Goal: Check status: Check status

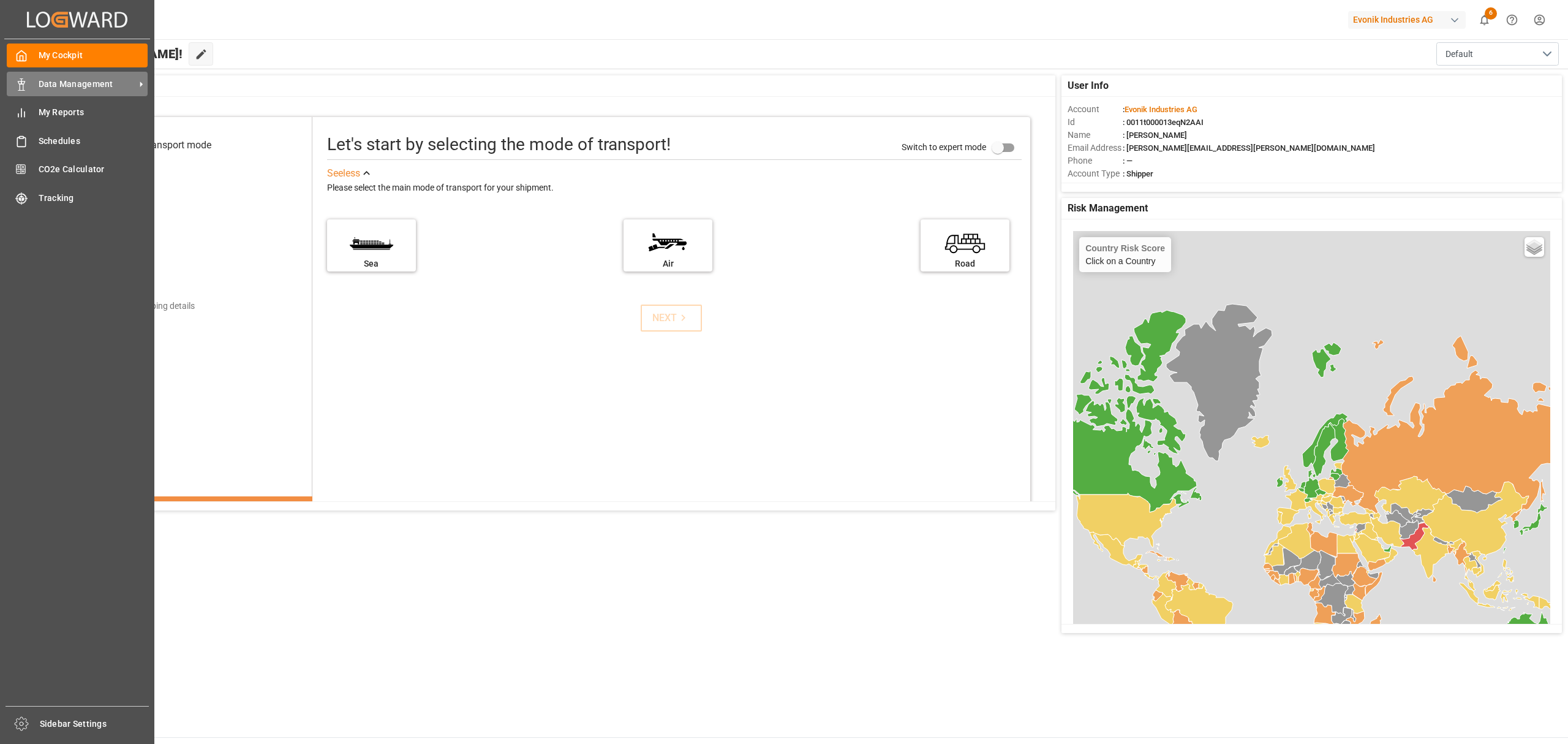
click at [71, 80] on span "Data Management" at bounding box center [87, 85] width 97 height 13
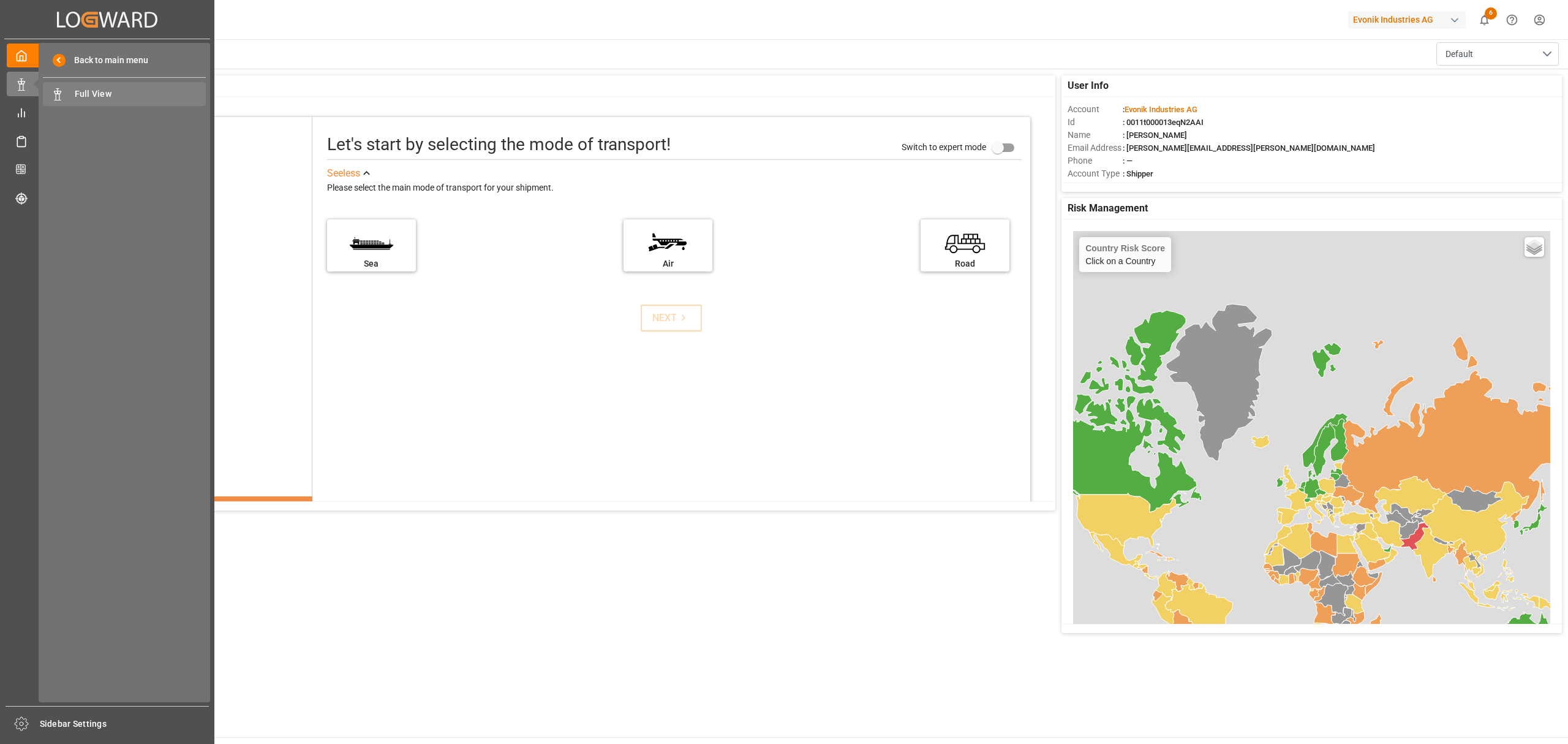
click at [86, 96] on span "Full View" at bounding box center [140, 94] width 132 height 13
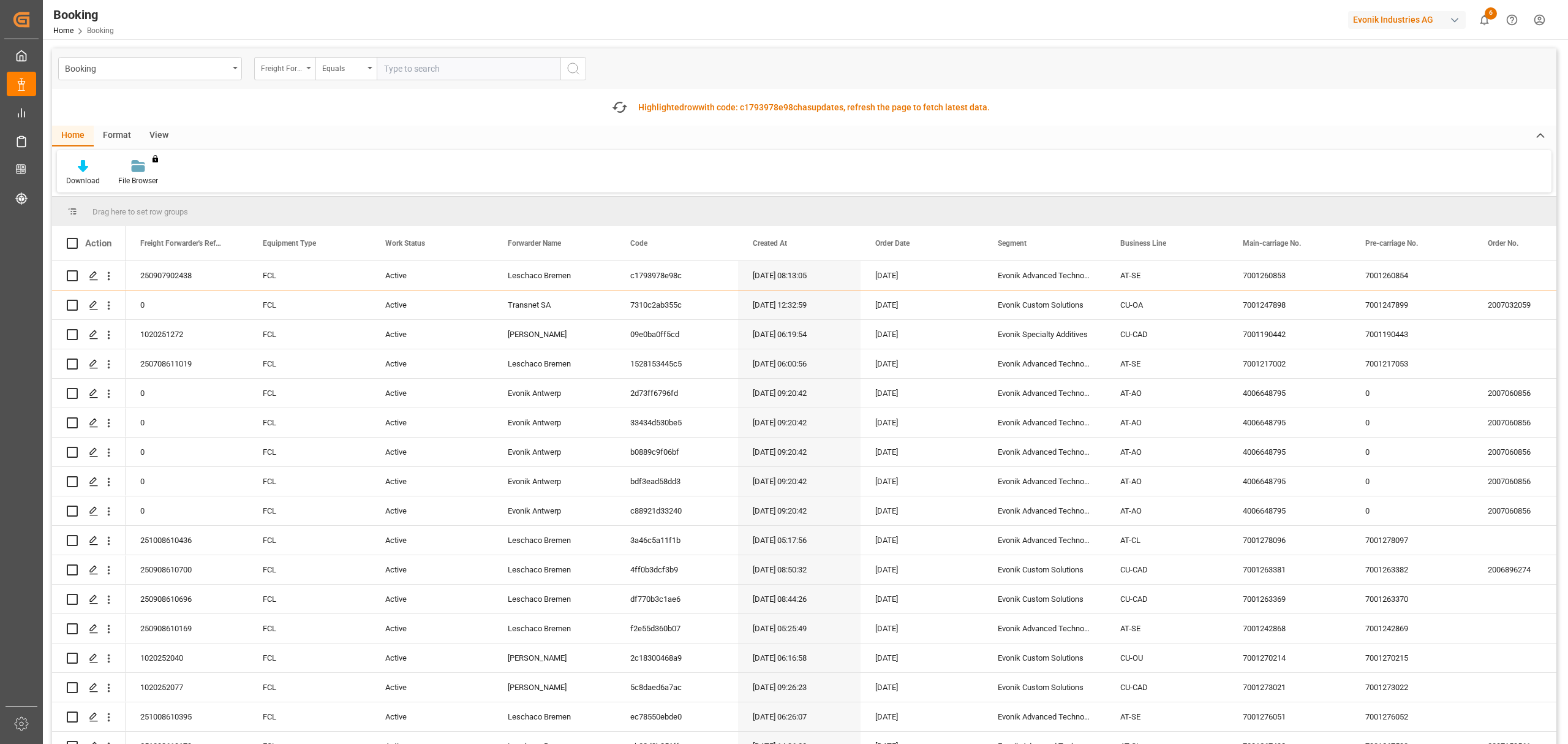
click at [306, 68] on icon "open menu" at bounding box center [308, 68] width 5 height 3
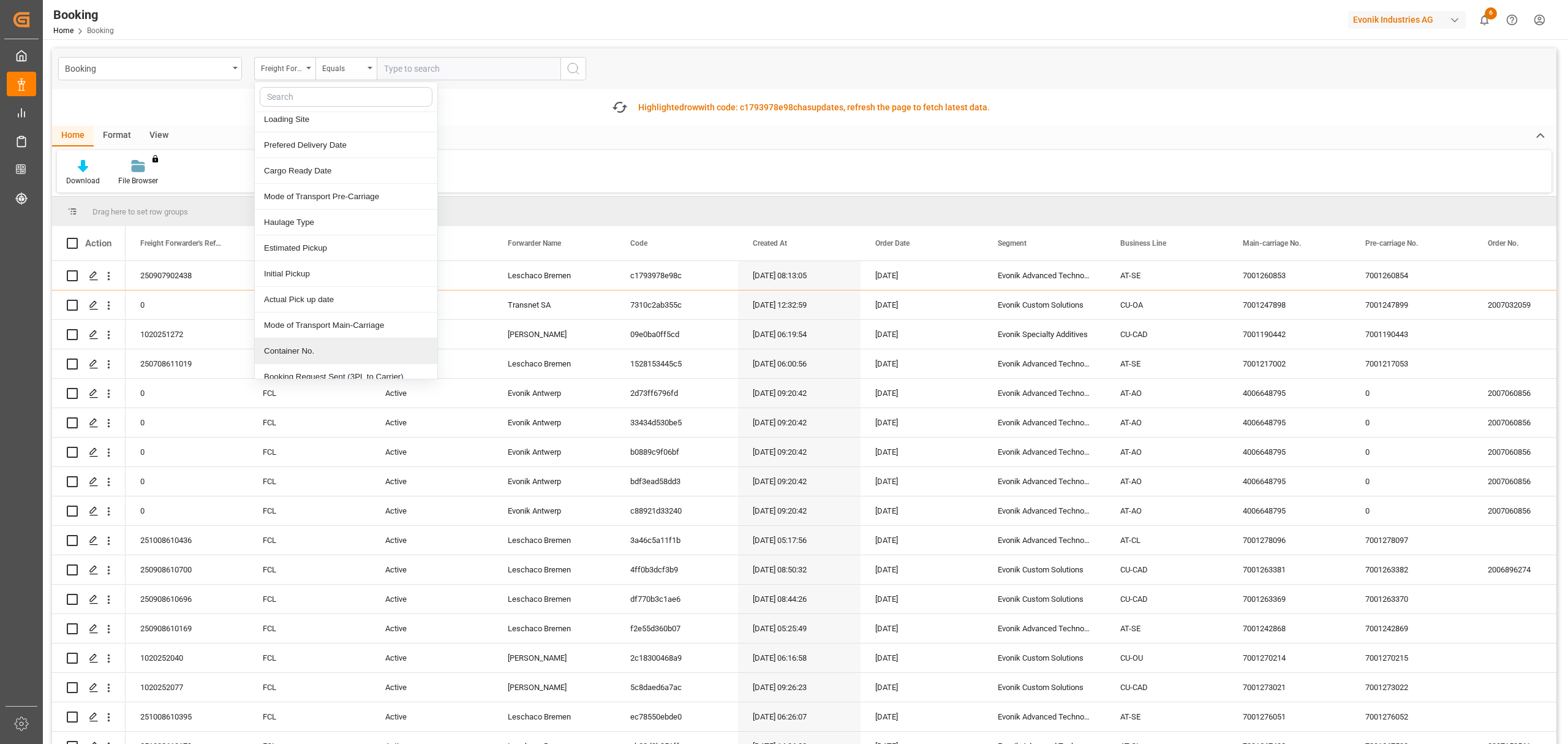
drag, startPoint x: 297, startPoint y: 353, endPoint x: 303, endPoint y: 343, distance: 11.7
click at [297, 352] on div "Container No." at bounding box center [346, 351] width 183 height 26
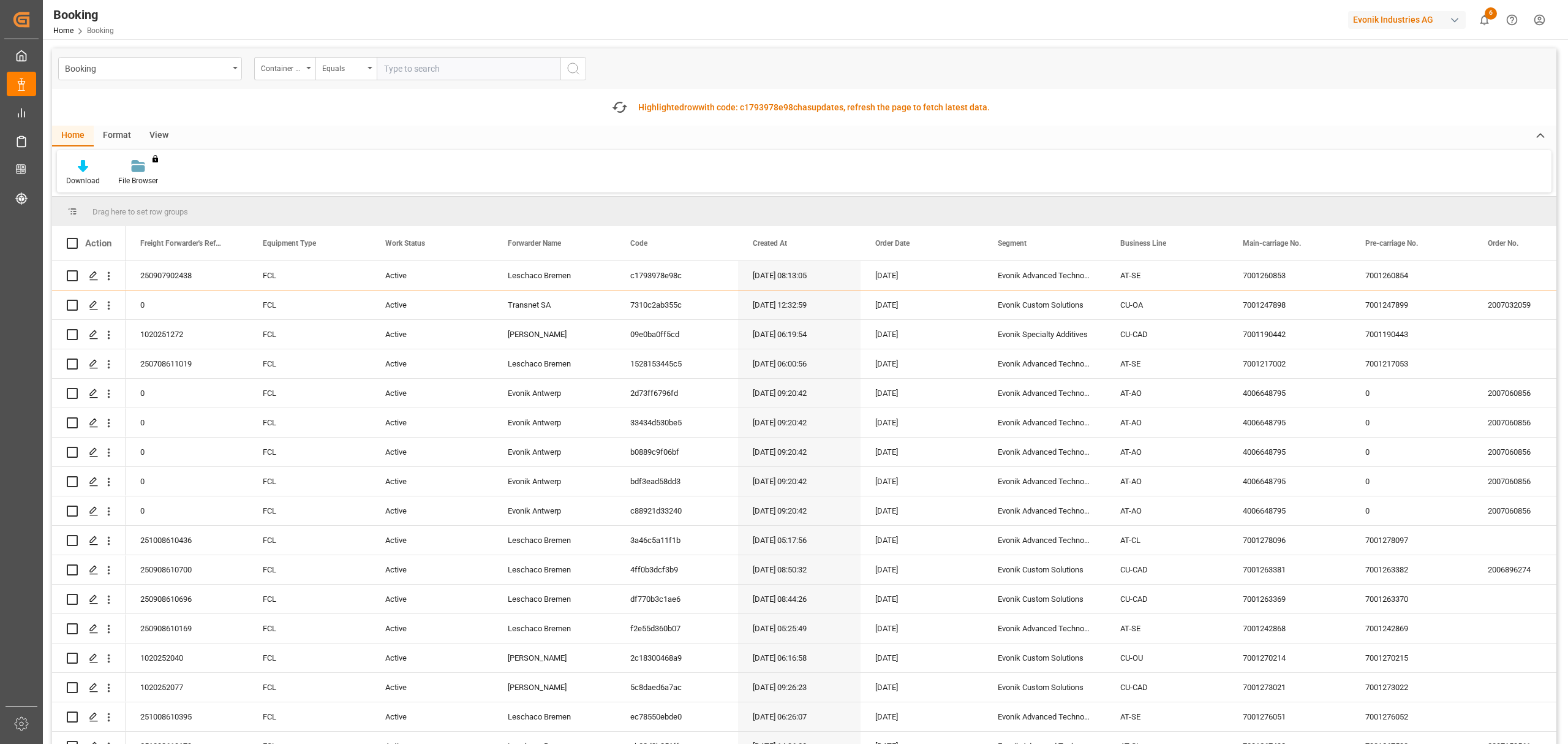
click at [458, 66] on input "text" at bounding box center [468, 69] width 183 height 24
type input "HAMU8000001"
click at [572, 62] on icon "search button" at bounding box center [573, 68] width 14 height 14
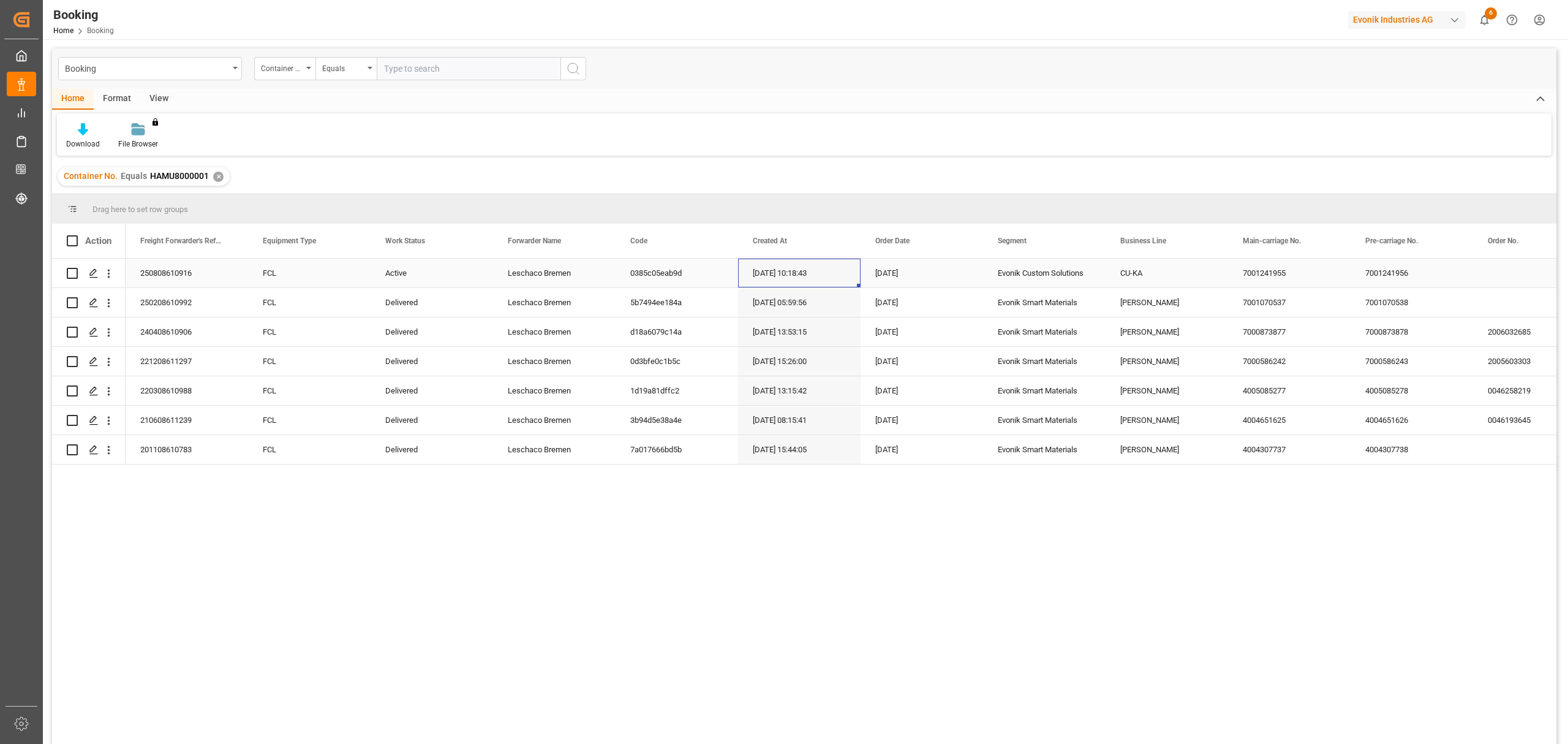
click at [782, 273] on div "06-08-2025 10:18:43" at bounding box center [799, 273] width 123 height 29
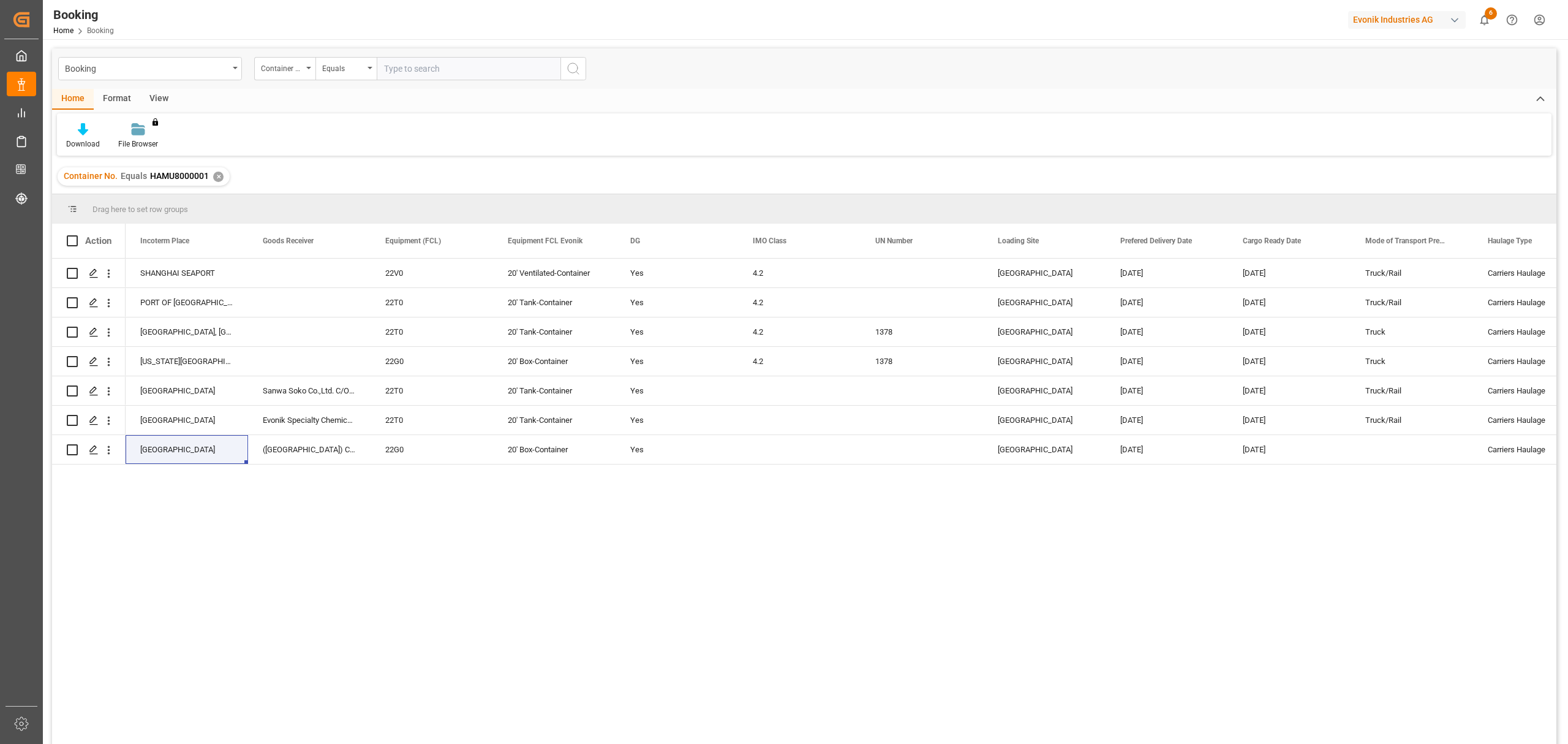
click at [216, 176] on div "✕" at bounding box center [218, 177] width 10 height 10
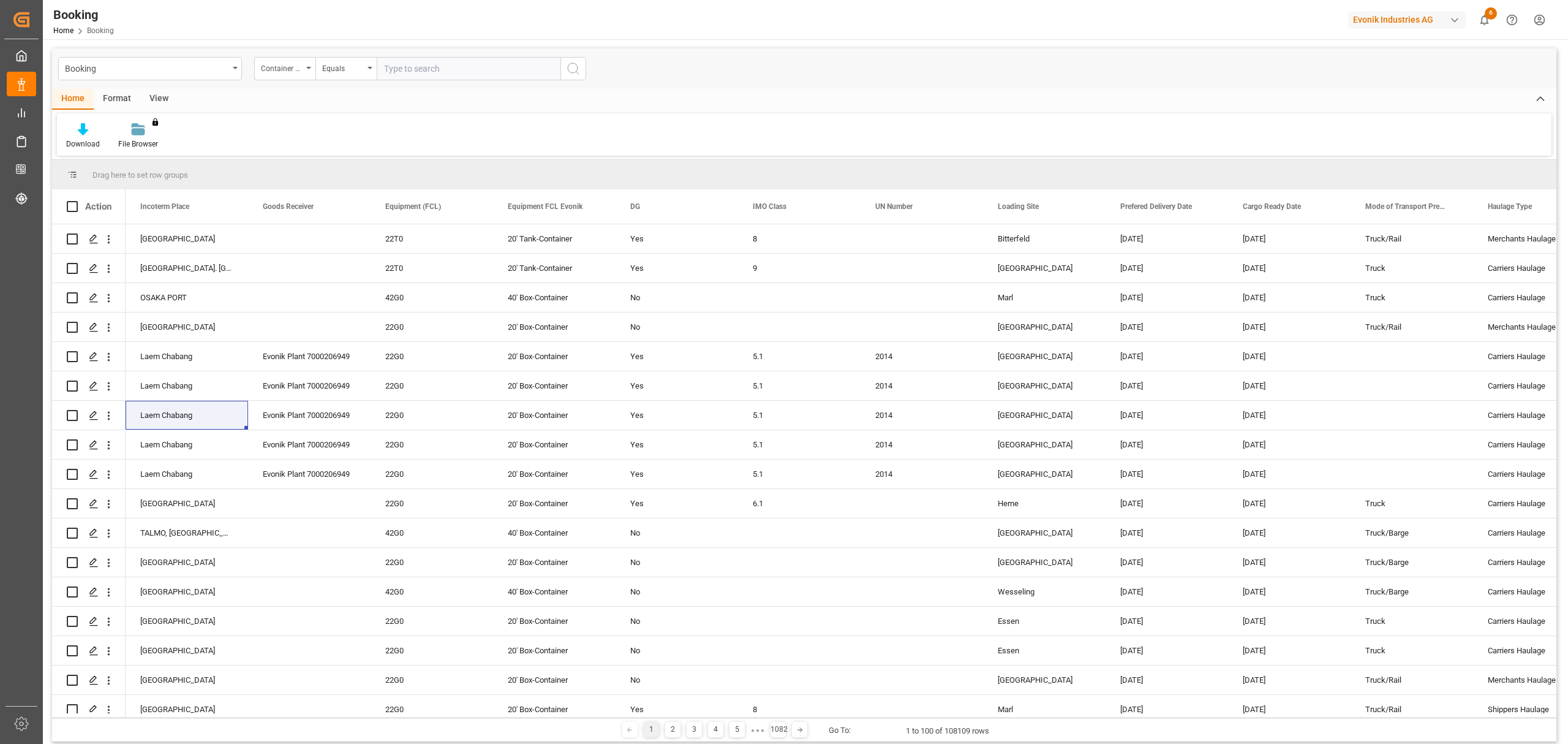
click at [419, 69] on input "text" at bounding box center [468, 69] width 183 height 24
type input "HAMU8000017"
click at [574, 67] on icon "search button" at bounding box center [573, 68] width 14 height 14
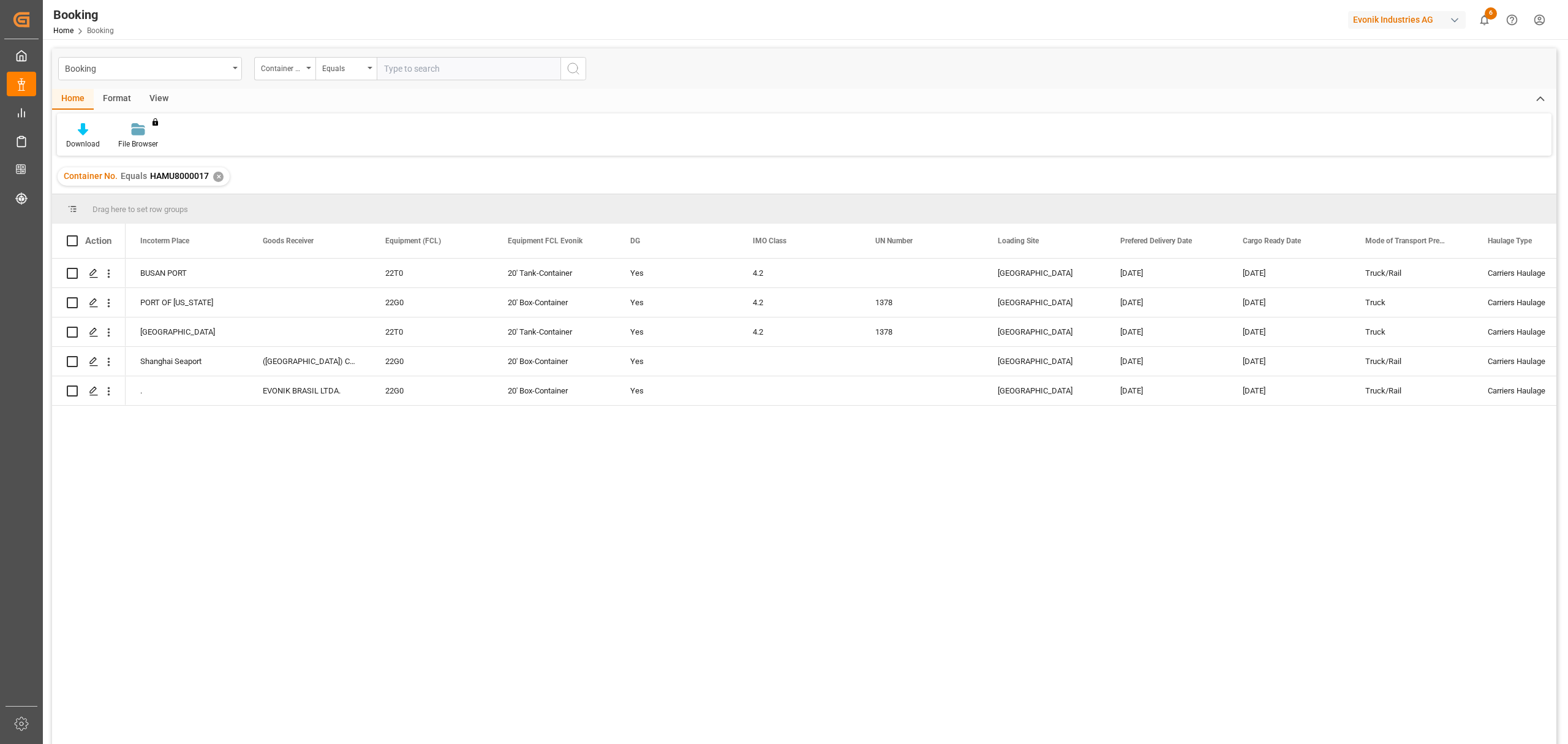
click at [216, 176] on div "✕" at bounding box center [218, 177] width 10 height 10
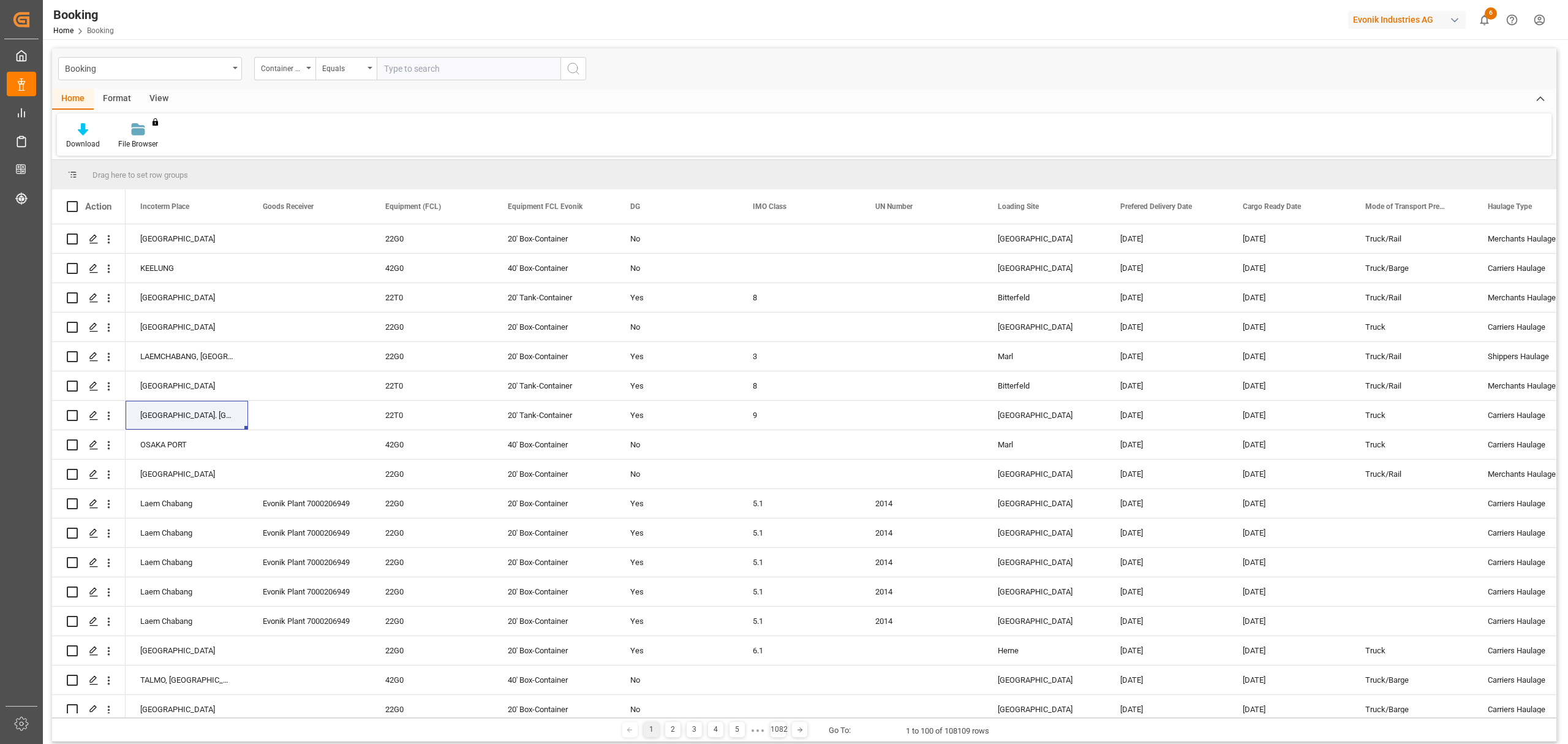
click at [453, 64] on input "text" at bounding box center [468, 69] width 183 height 24
type input "HAMU8000022"
click at [571, 69] on icon "search button" at bounding box center [573, 68] width 14 height 14
